Goal: Task Accomplishment & Management: Manage account settings

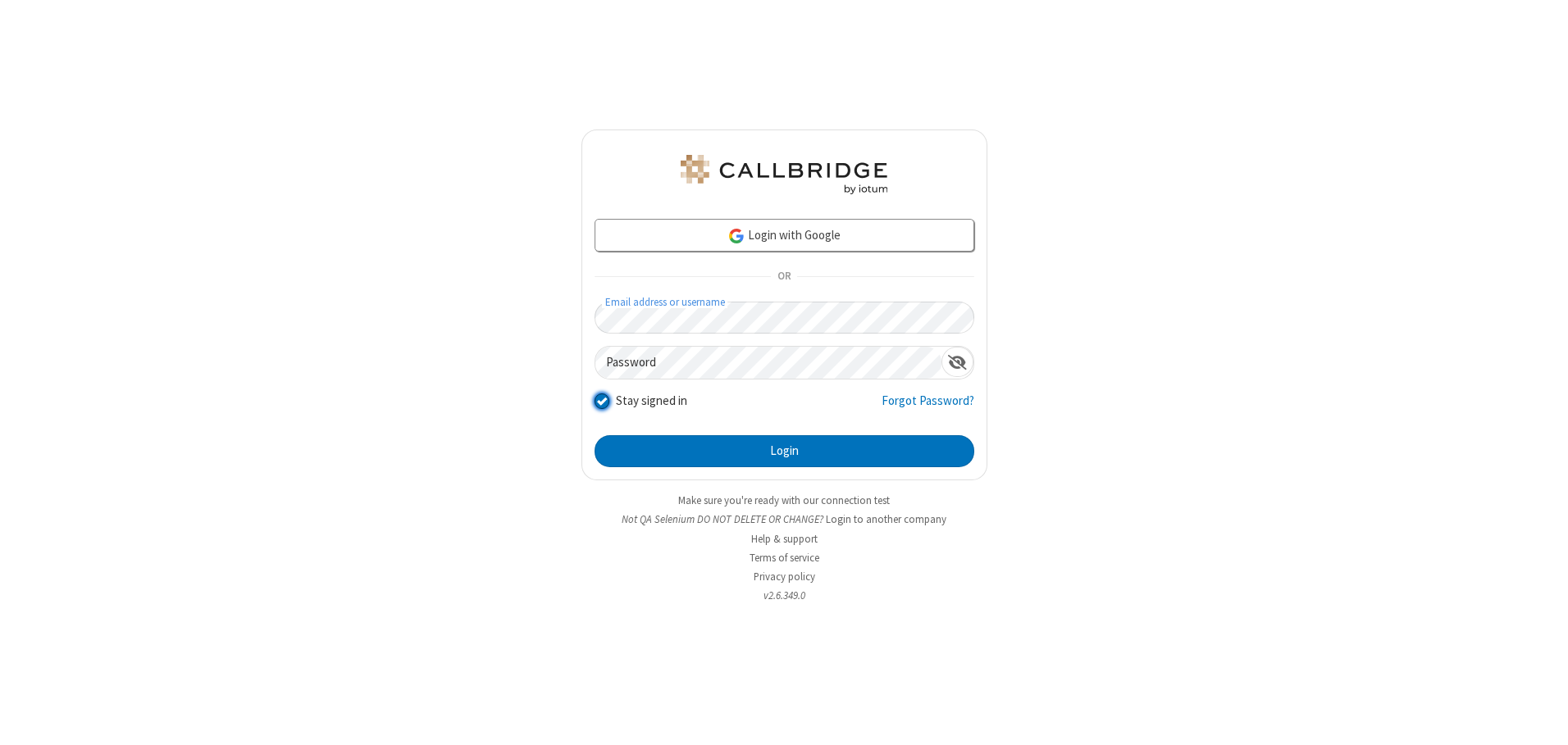
click at [601, 401] on input "Stay signed in" at bounding box center [602, 401] width 15 height 17
checkbox input "false"
click at [784, 451] on button "Login" at bounding box center [784, 452] width 379 height 32
click at [601, 401] on input "Stay signed in" at bounding box center [602, 401] width 15 height 17
checkbox input "false"
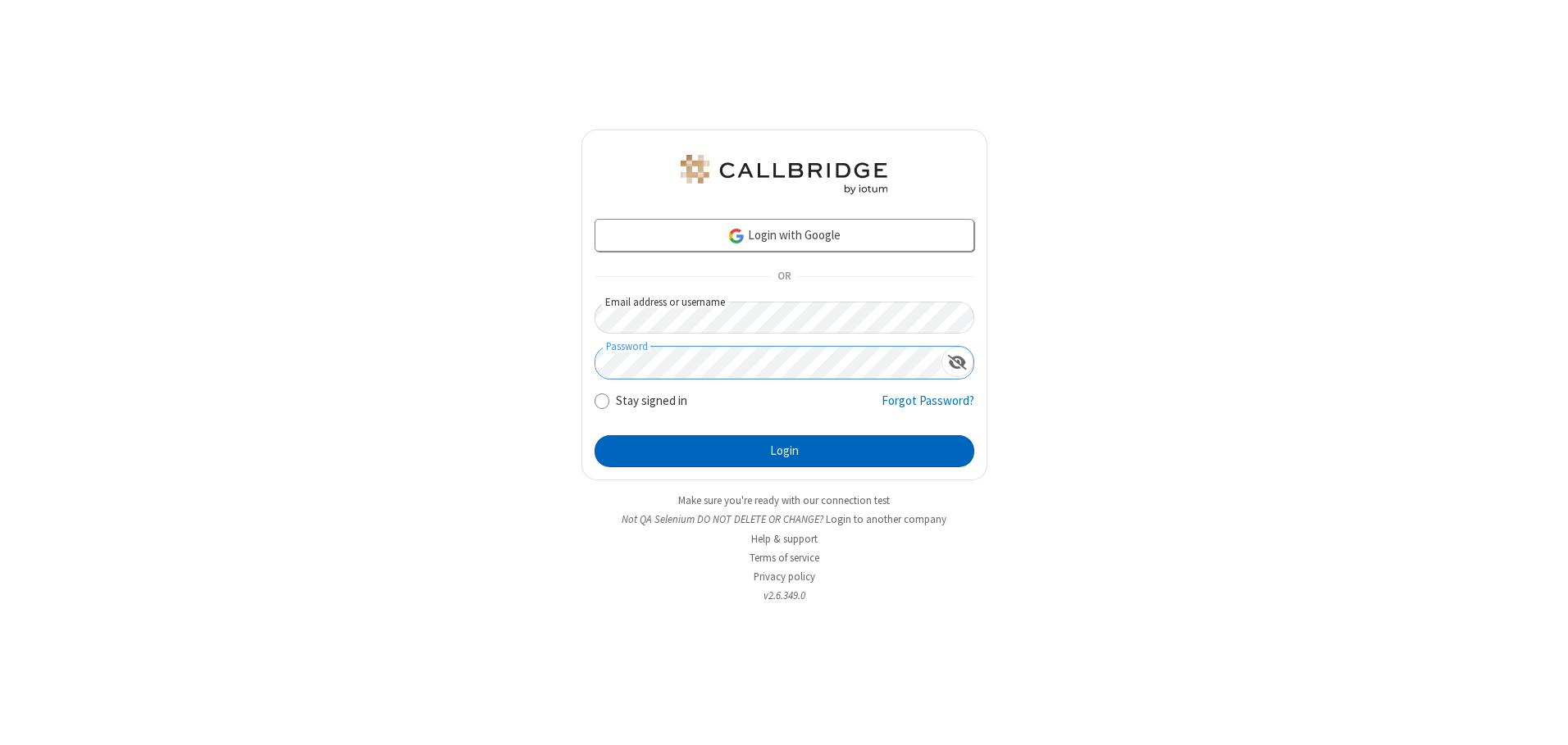
click at [784, 451] on button "Login" at bounding box center [784, 452] width 379 height 32
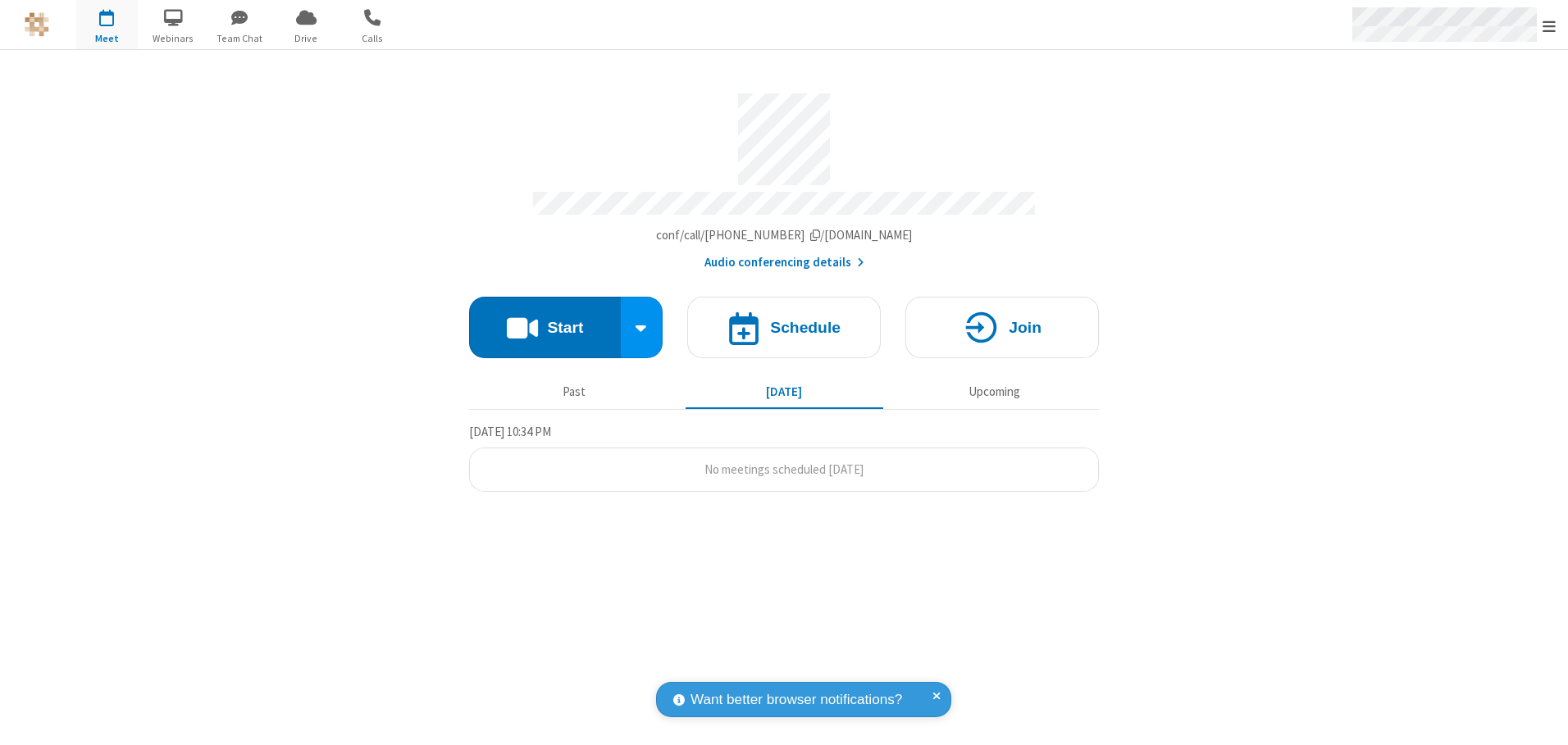
click at [1549, 25] on span "Open menu" at bounding box center [1549, 26] width 13 height 16
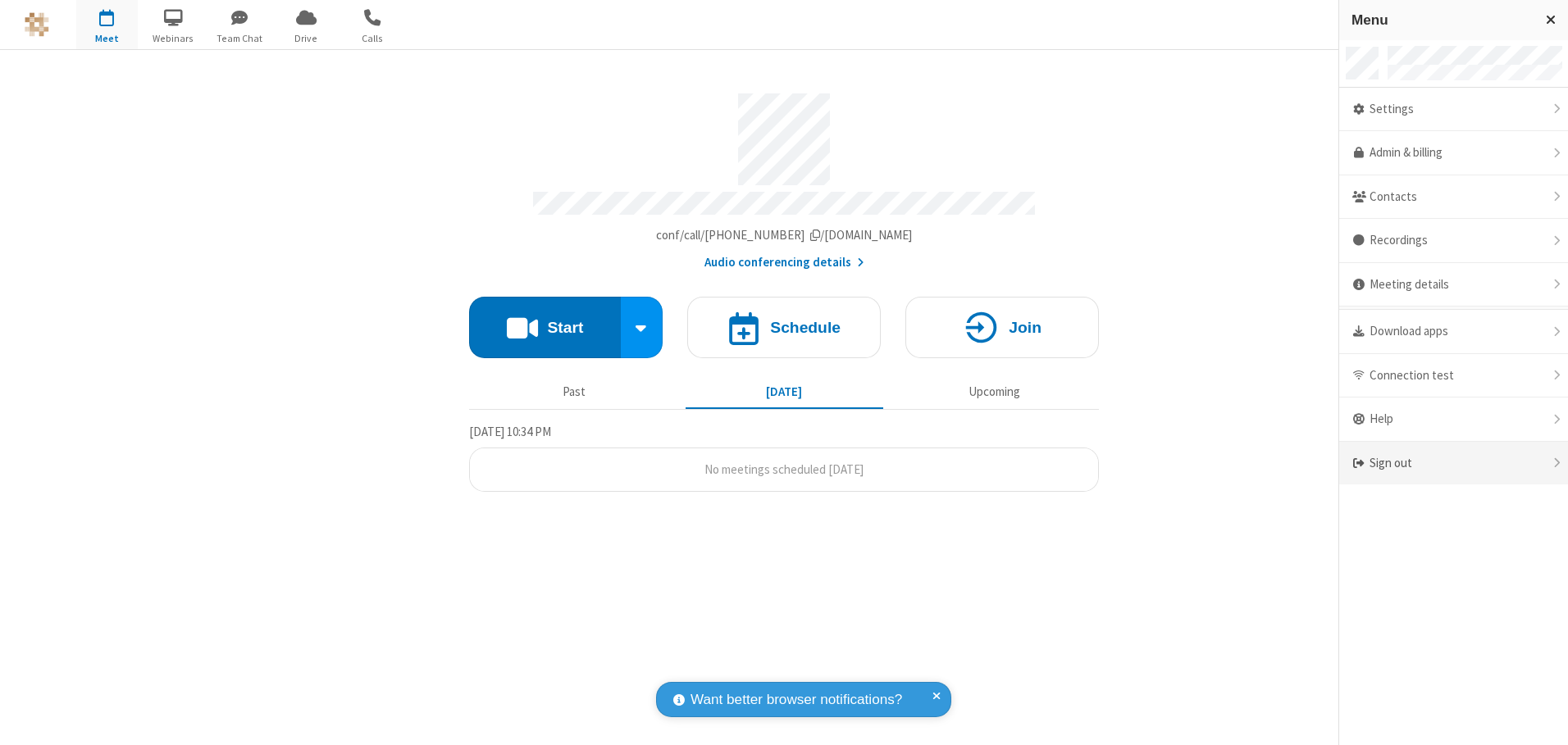
click at [1452, 463] on div "Sign out" at bounding box center [1452, 462] width 228 height 43
